Goal: Use online tool/utility: Utilize a website feature to perform a specific function

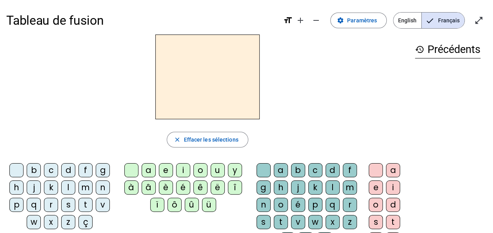
click at [20, 209] on div "p" at bounding box center [16, 205] width 14 height 14
click at [166, 169] on div "e" at bounding box center [166, 170] width 14 height 14
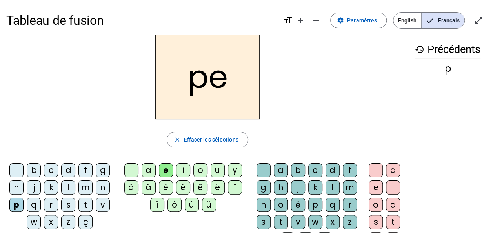
click at [284, 167] on div "a" at bounding box center [281, 170] width 14 height 14
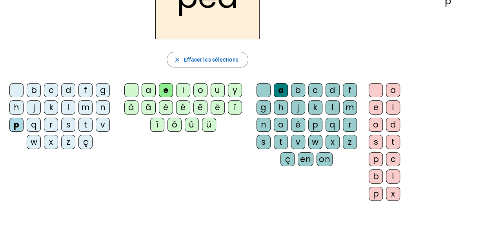
scroll to position [80, 0]
click at [377, 95] on div at bounding box center [376, 90] width 14 height 14
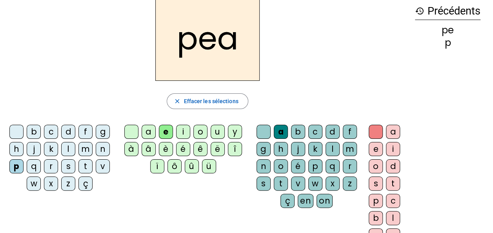
scroll to position [29, 0]
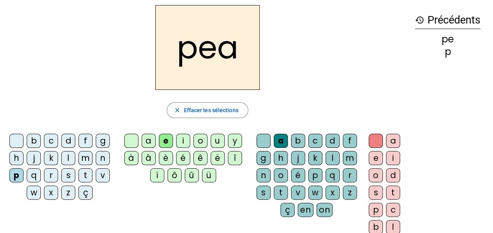
click at [237, 44] on h2 "pea" at bounding box center [207, 47] width 104 height 85
click at [177, 109] on mat-icon "close" at bounding box center [176, 110] width 7 height 7
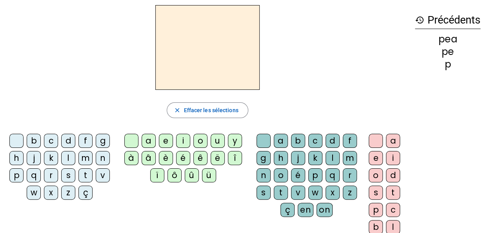
click at [18, 174] on div "p" at bounding box center [16, 175] width 14 height 14
click at [166, 144] on div "e" at bounding box center [166, 141] width 14 height 14
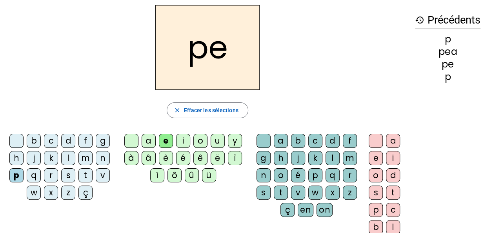
click at [155, 141] on div "a" at bounding box center [149, 141] width 14 height 14
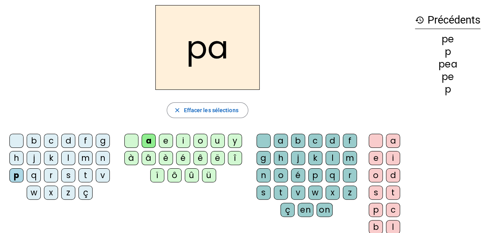
click at [160, 141] on div "e" at bounding box center [166, 141] width 14 height 14
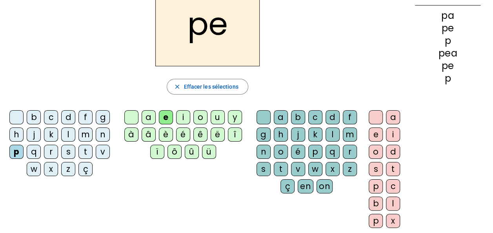
scroll to position [58, 0]
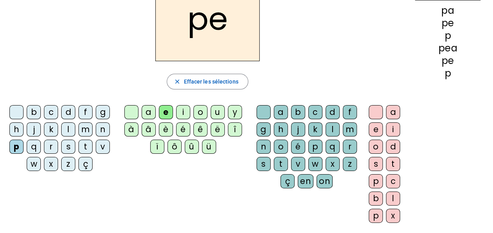
click at [283, 111] on div "a" at bounding box center [281, 112] width 14 height 14
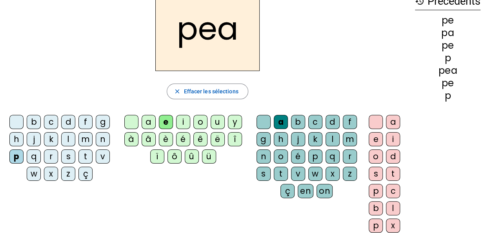
scroll to position [47, 0]
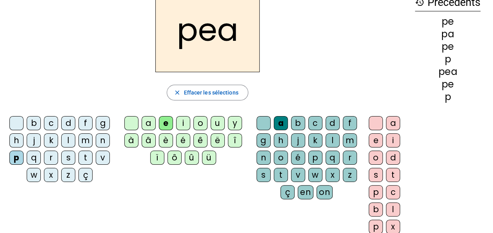
click at [215, 124] on div "u" at bounding box center [218, 123] width 14 height 14
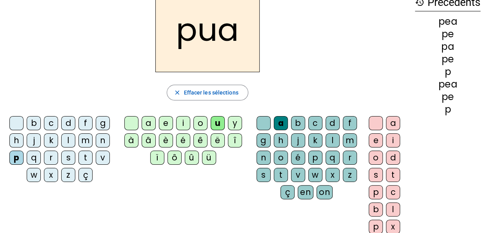
click at [161, 122] on div "e" at bounding box center [166, 123] width 14 height 14
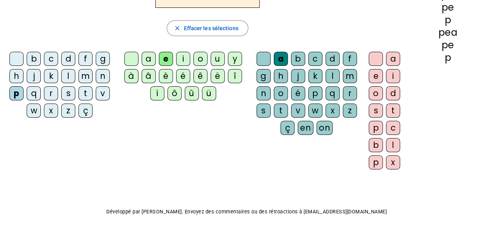
scroll to position [113, 0]
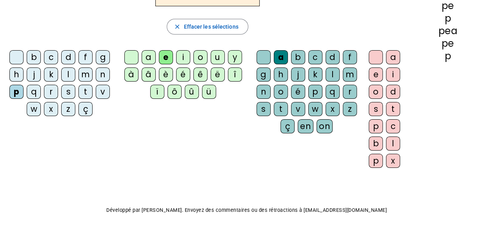
click at [376, 59] on div at bounding box center [376, 57] width 14 height 14
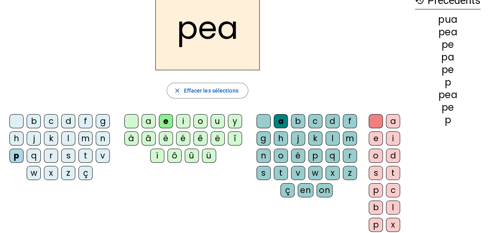
scroll to position [44, 0]
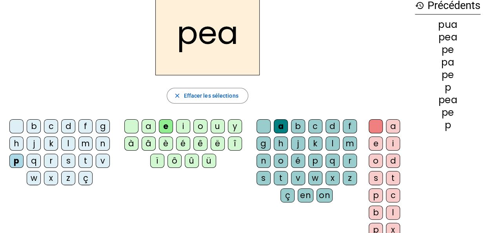
click at [217, 126] on div "u" at bounding box center [218, 126] width 14 height 14
